Goal: Task Accomplishment & Management: Manage account settings

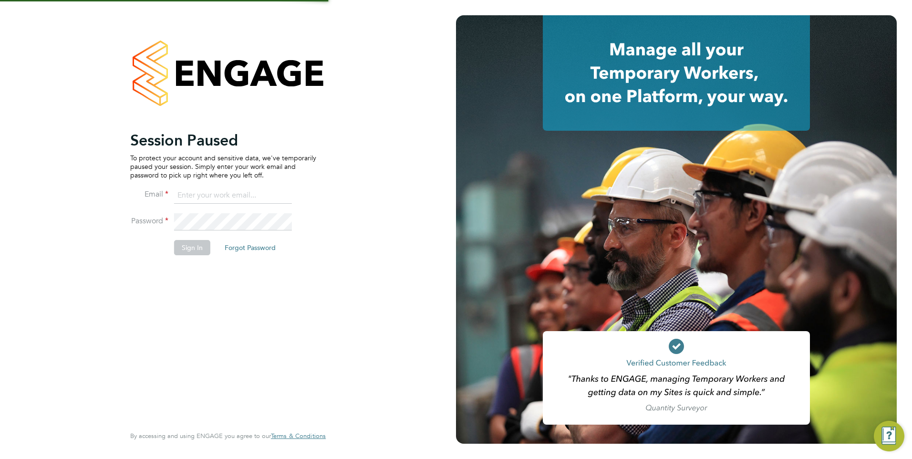
type input "[PERSON_NAME][EMAIL_ADDRESS][PERSON_NAME][DOMAIN_NAME]"
click at [192, 249] on button "Sign In" at bounding box center [192, 247] width 36 height 15
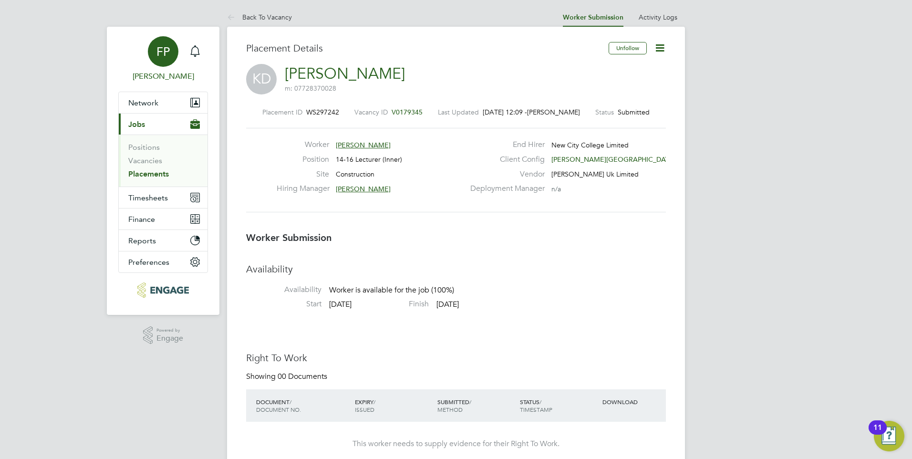
click at [177, 59] on app-avatar "FP" at bounding box center [163, 51] width 31 height 31
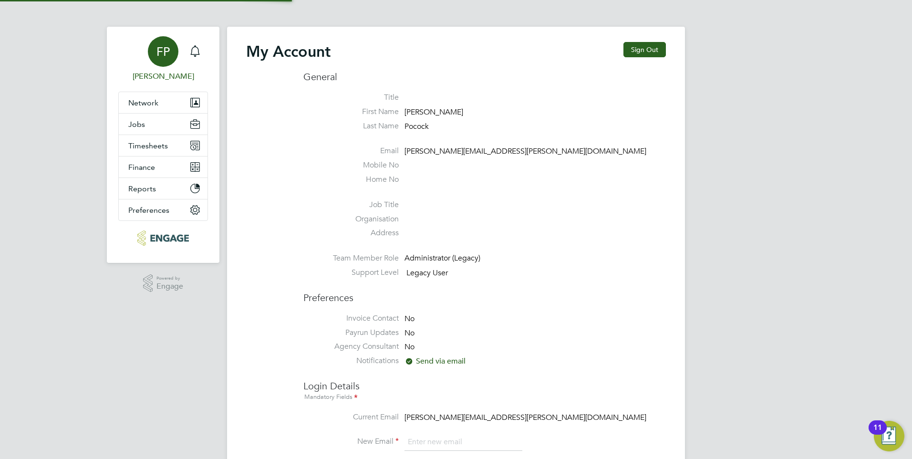
type input "[PERSON_NAME][EMAIL_ADDRESS][PERSON_NAME][DOMAIN_NAME]"
click at [191, 48] on icon "Main navigation" at bounding box center [194, 50] width 11 height 11
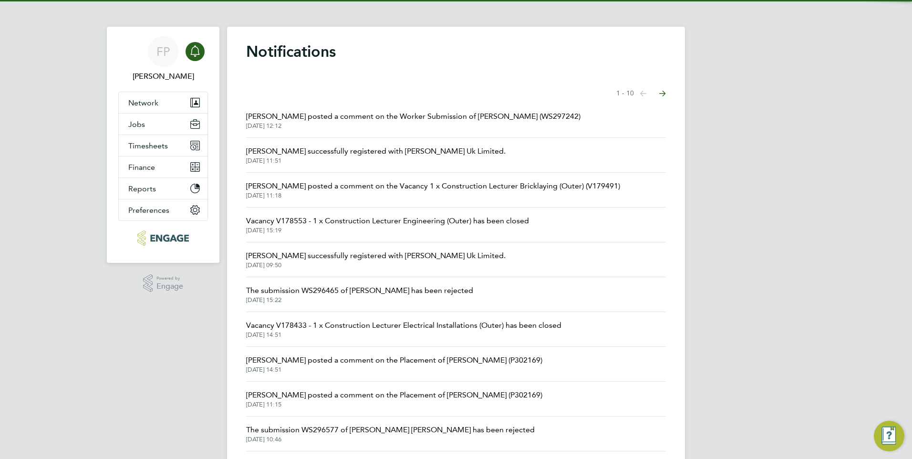
click at [354, 121] on span "[PERSON_NAME] posted a comment on the Worker Submission of [PERSON_NAME] (WS297…" at bounding box center [413, 116] width 335 height 11
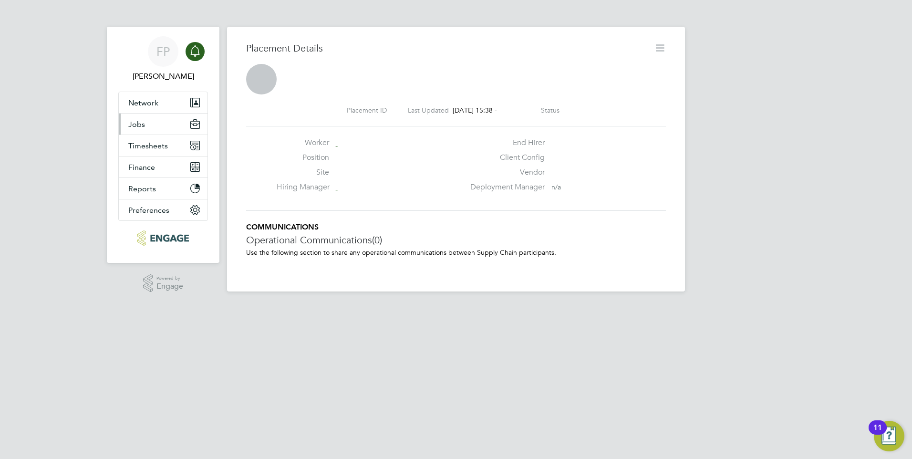
scroll to position [5, 5]
